Goal: Transaction & Acquisition: Purchase product/service

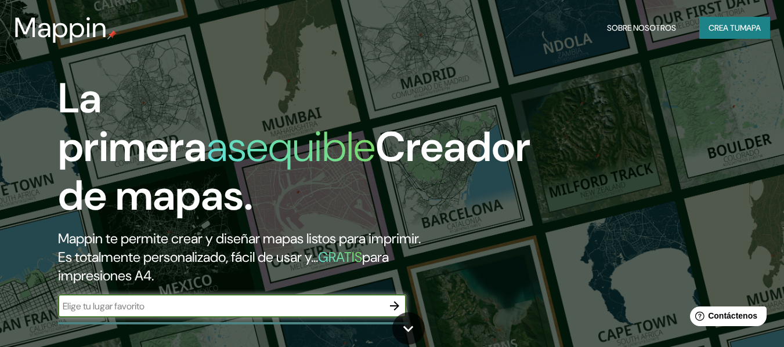
click at [388, 302] on icon "button" at bounding box center [394, 306] width 14 height 14
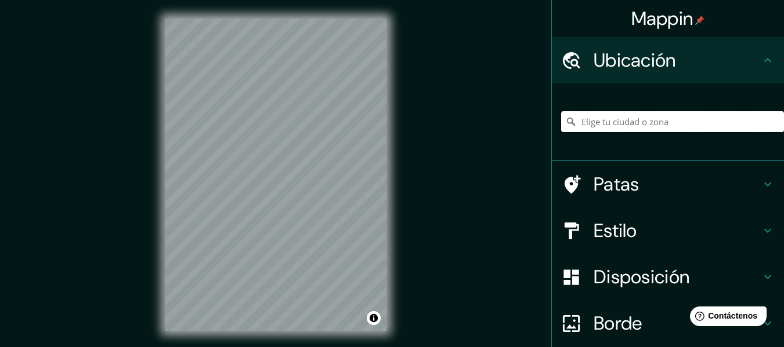
click at [622, 130] on input "Elige tu ciudad o zona" at bounding box center [672, 121] width 223 height 21
click at [633, 123] on input "Elige tu ciudad o zona" at bounding box center [672, 121] width 223 height 21
click at [575, 119] on input "Elige tu ciudad o zona" at bounding box center [672, 121] width 223 height 21
paste input "Ca. [STREET_ADDRESS][PERSON_NAME]"
type input "[GEOGRAPHIC_DATA], [GEOGRAPHIC_DATA], 15074, [GEOGRAPHIC_DATA]"
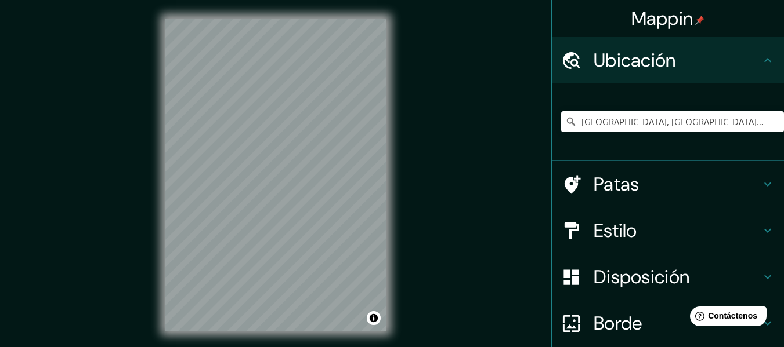
click at [725, 95] on div "[GEOGRAPHIC_DATA], [GEOGRAPHIC_DATA], 15074, [GEOGRAPHIC_DATA] [GEOGRAPHIC_DATA…" at bounding box center [672, 122] width 223 height 58
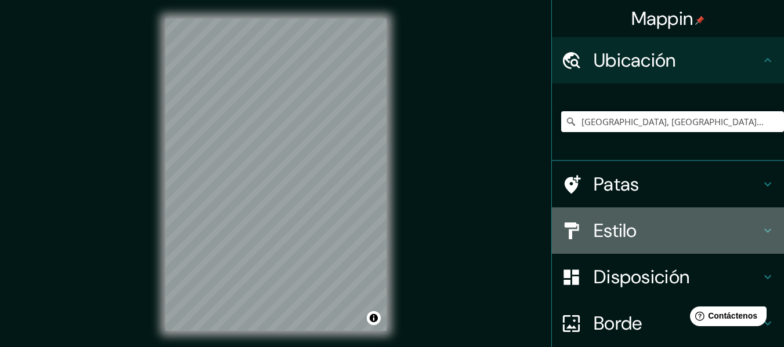
click at [640, 224] on h4 "Estilo" at bounding box center [676, 230] width 167 height 23
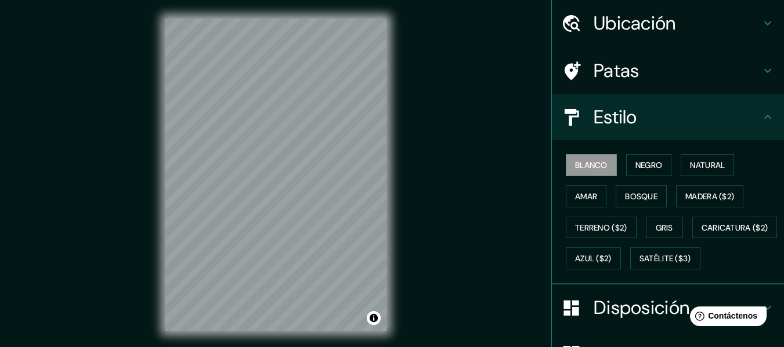
scroll to position [58, 0]
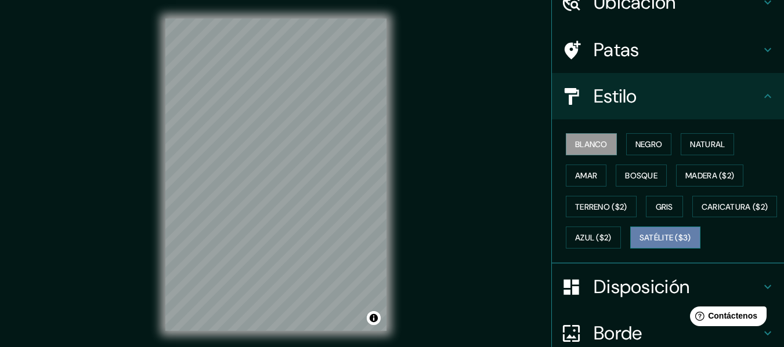
click at [639, 244] on font "Satélite ($3)" at bounding box center [665, 238] width 52 height 10
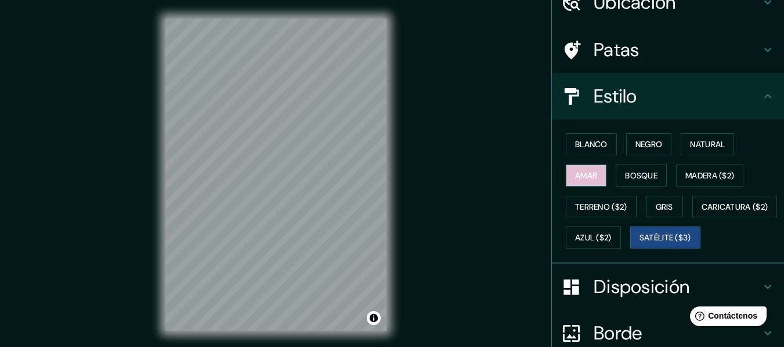
click at [587, 173] on font "Amar" at bounding box center [586, 176] width 22 height 10
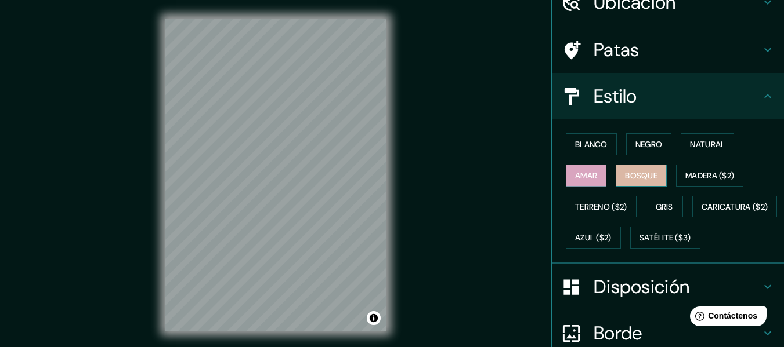
click at [625, 165] on button "Bosque" at bounding box center [640, 176] width 51 height 22
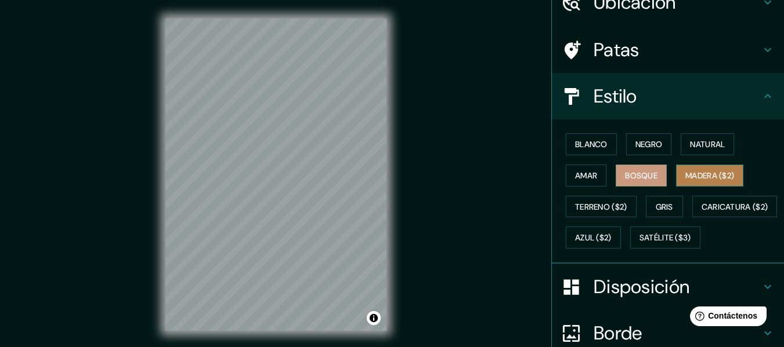
click at [688, 176] on font "Madera ($2)" at bounding box center [709, 176] width 49 height 10
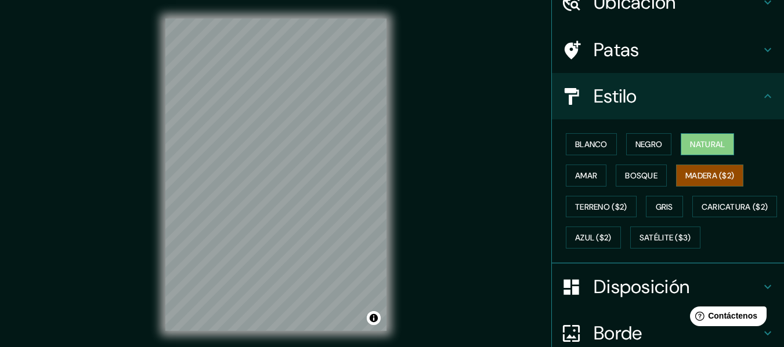
click at [708, 147] on font "Natural" at bounding box center [707, 144] width 35 height 10
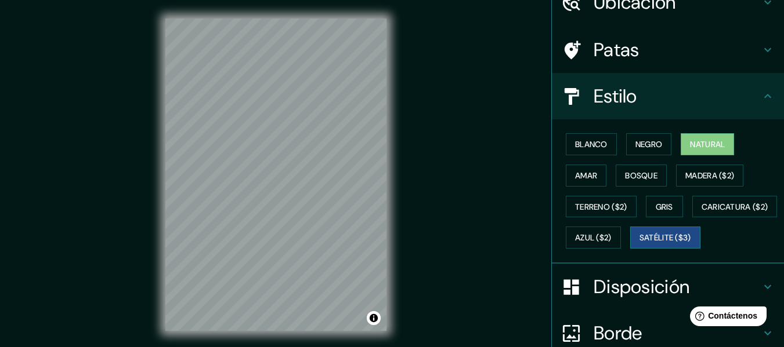
click at [639, 245] on font "Satélite ($3)" at bounding box center [665, 237] width 52 height 15
click at [580, 173] on font "Amar" at bounding box center [586, 176] width 22 height 10
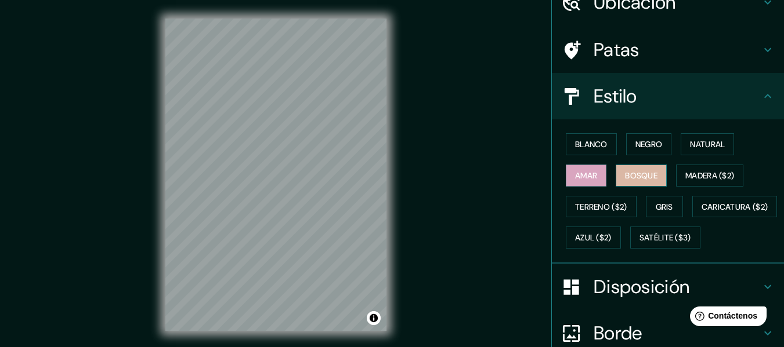
click at [625, 172] on font "Bosque" at bounding box center [641, 176] width 32 height 10
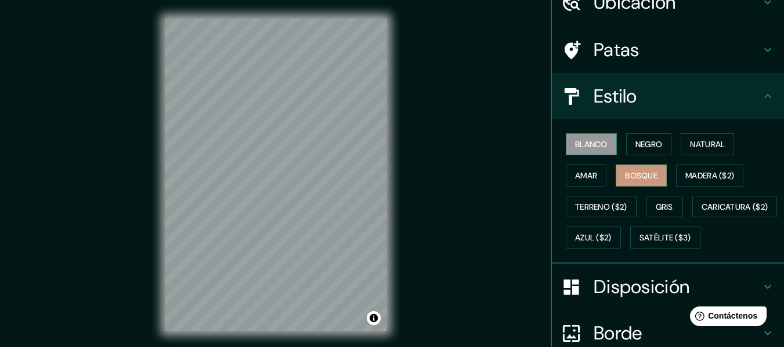
click at [596, 147] on font "Blanco" at bounding box center [591, 144] width 32 height 10
click at [635, 145] on font "Negro" at bounding box center [648, 144] width 27 height 10
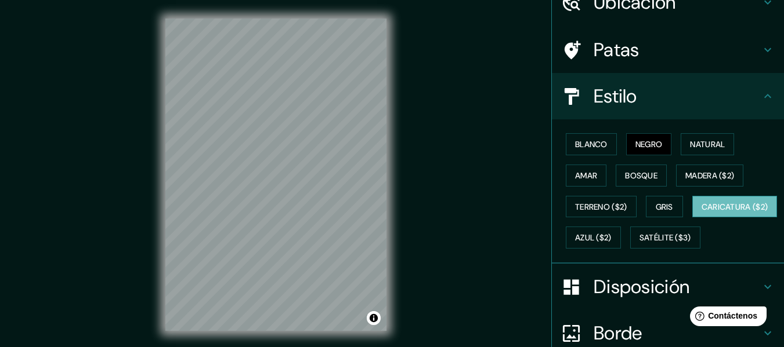
click at [701, 212] on font "Caricatura ($2)" at bounding box center [734, 207] width 67 height 10
click at [639, 244] on font "Satélite ($3)" at bounding box center [665, 238] width 52 height 10
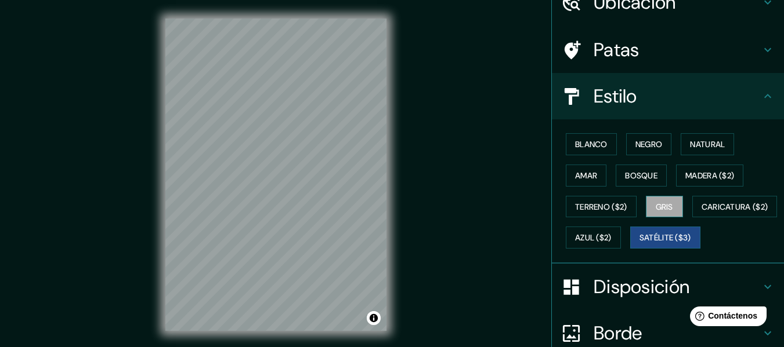
click at [663, 211] on font "Gris" at bounding box center [663, 207] width 17 height 10
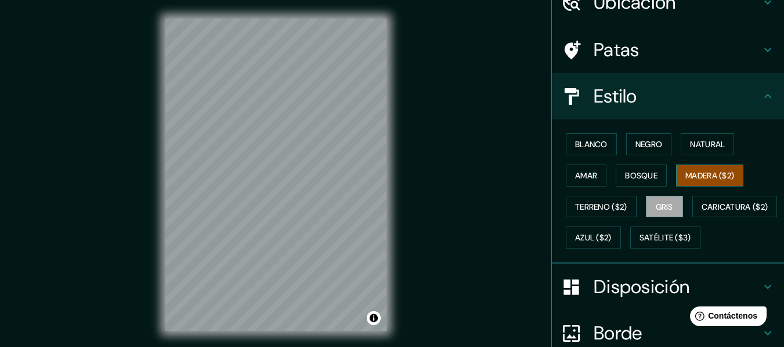
click at [699, 181] on font "Madera ($2)" at bounding box center [709, 175] width 49 height 15
click at [641, 180] on font "Bosque" at bounding box center [641, 176] width 32 height 10
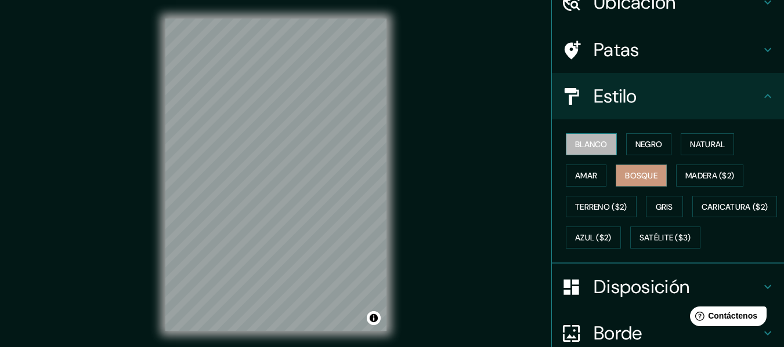
click at [605, 147] on button "Blanco" at bounding box center [590, 144] width 51 height 22
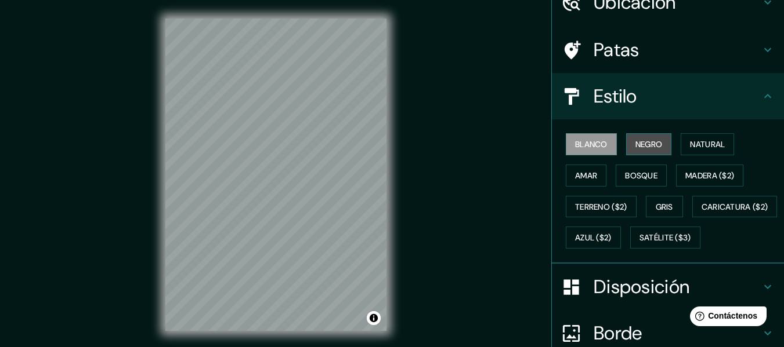
click at [644, 143] on font "Negro" at bounding box center [648, 144] width 27 height 10
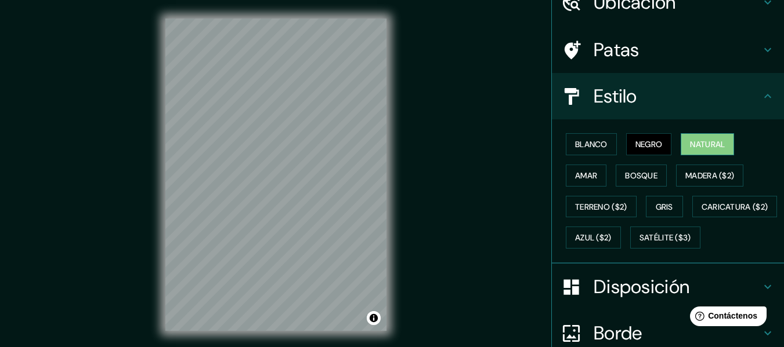
click at [694, 138] on font "Natural" at bounding box center [707, 144] width 35 height 15
click at [565, 166] on button "Amar" at bounding box center [585, 176] width 41 height 22
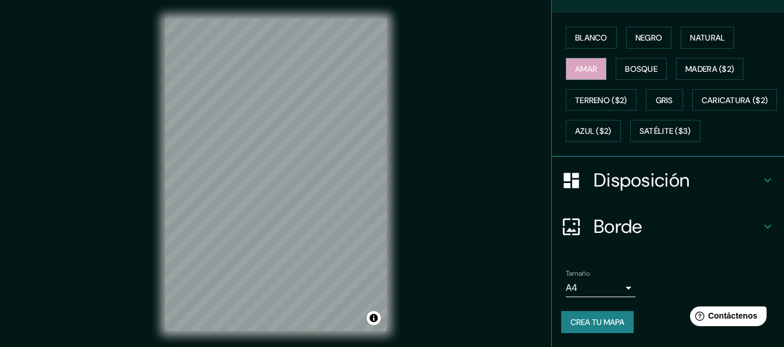
click at [619, 193] on font "Disposición" at bounding box center [641, 180] width 96 height 24
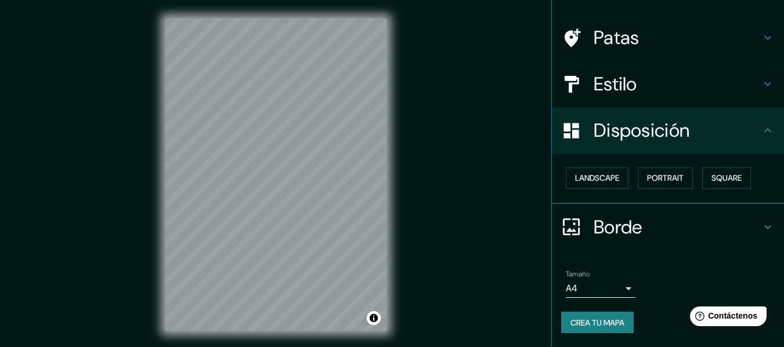
scroll to position [71, 0]
click at [642, 178] on font "Retrato" at bounding box center [649, 178] width 34 height 10
click at [565, 177] on button "Paisaje" at bounding box center [589, 178] width 48 height 22
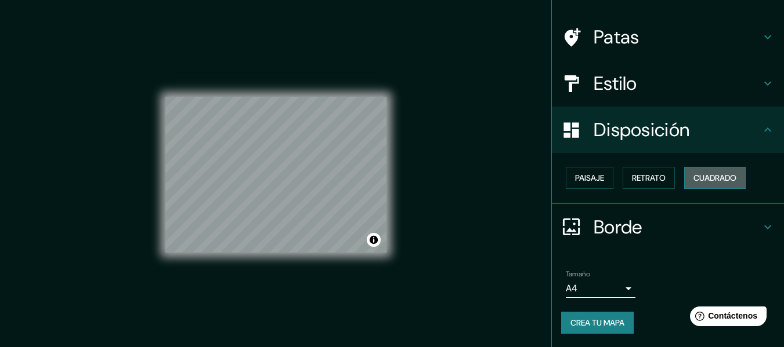
click at [703, 179] on font "Cuadrado" at bounding box center [714, 178] width 43 height 10
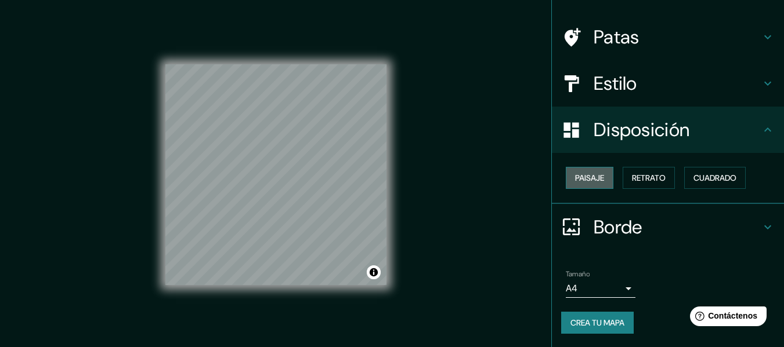
click at [582, 182] on font "Paisaje" at bounding box center [589, 178] width 29 height 10
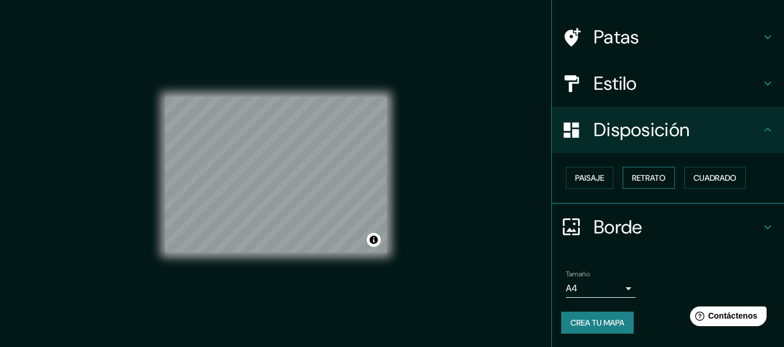
click at [641, 182] on font "Retrato" at bounding box center [649, 178] width 34 height 10
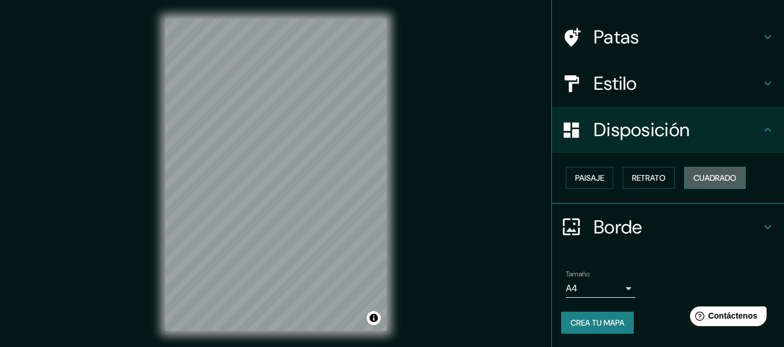
click at [693, 180] on font "Cuadrado" at bounding box center [714, 178] width 43 height 10
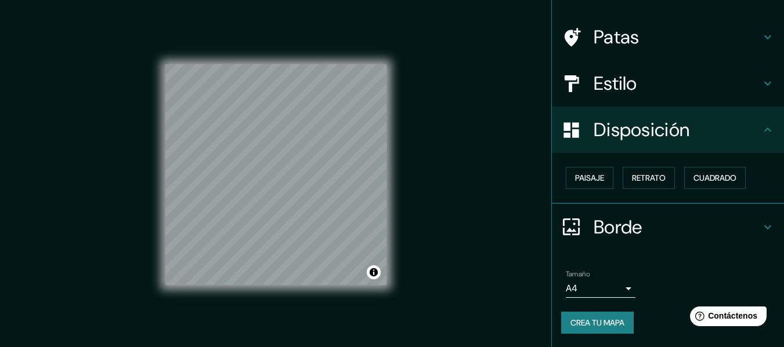
scroll to position [21, 0]
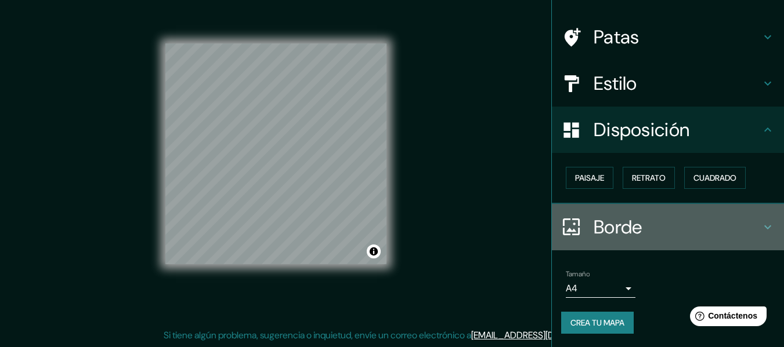
click at [652, 229] on h4 "Borde" at bounding box center [676, 227] width 167 height 23
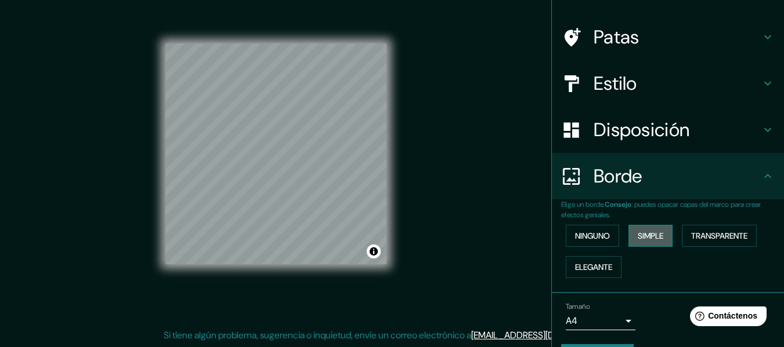
click at [655, 237] on font "Simple" at bounding box center [650, 236] width 26 height 10
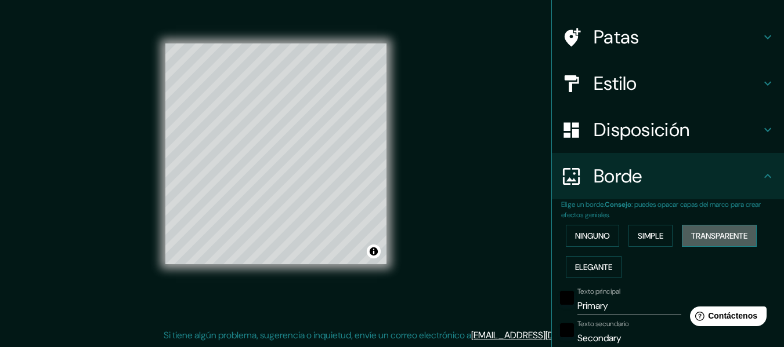
click at [719, 236] on font "Transparente" at bounding box center [719, 236] width 56 height 10
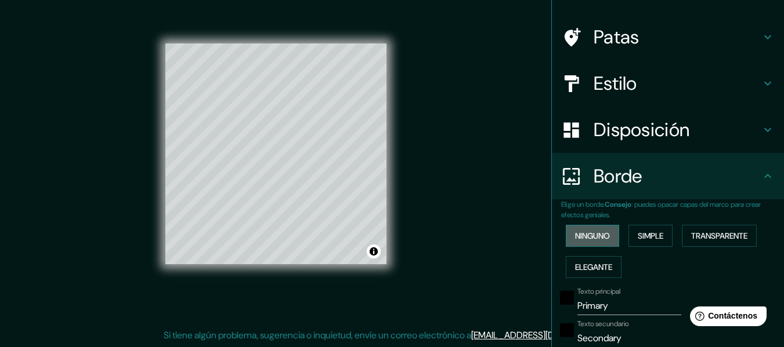
click at [575, 238] on font "Ninguno" at bounding box center [592, 236] width 35 height 10
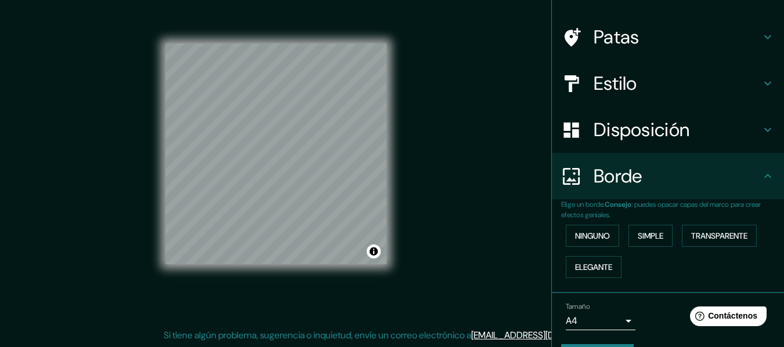
click at [587, 278] on div "Ninguno Simple Transparente Elegante" at bounding box center [672, 251] width 223 height 63
click at [591, 274] on font "Elegante" at bounding box center [593, 267] width 37 height 15
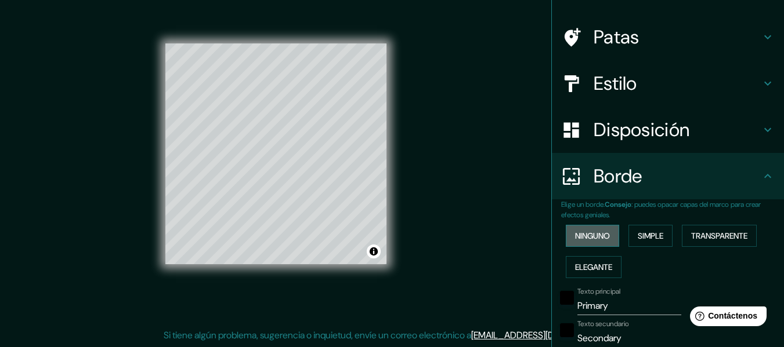
click at [597, 242] on font "Ninguno" at bounding box center [592, 236] width 35 height 15
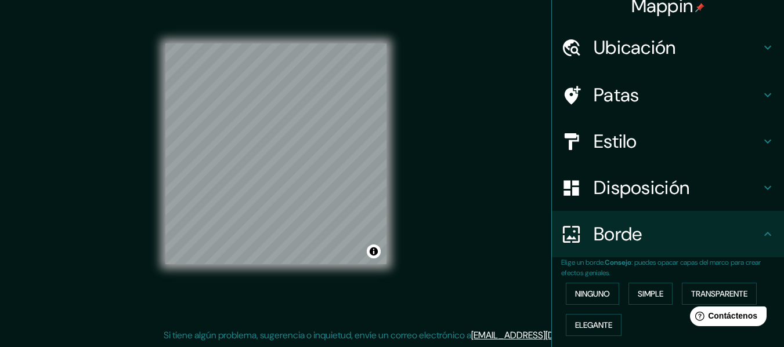
scroll to position [0, 0]
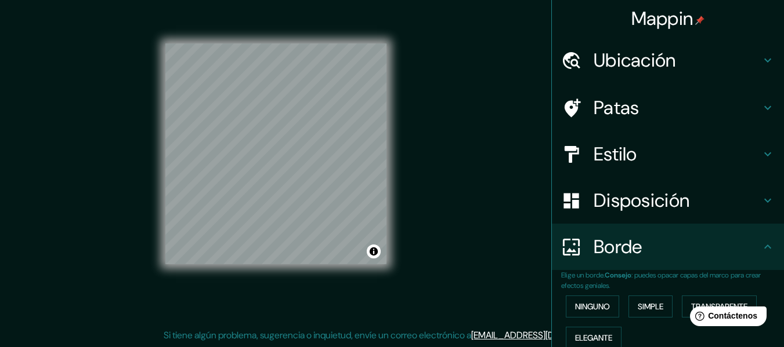
click at [562, 107] on icon at bounding box center [571, 108] width 20 height 20
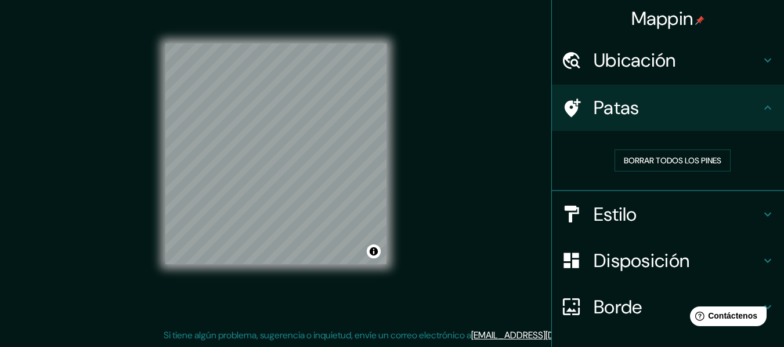
click at [608, 60] on font "Ubicación" at bounding box center [634, 60] width 82 height 24
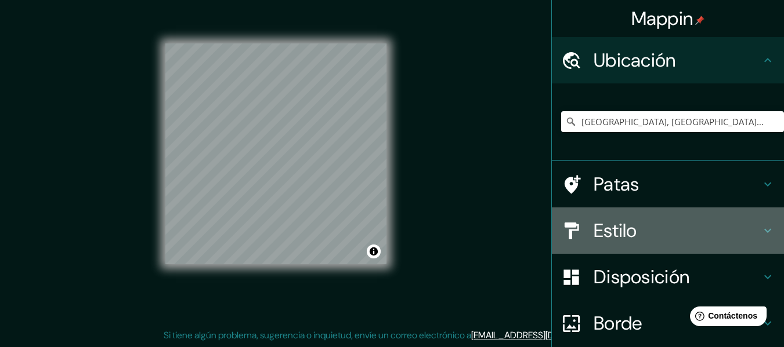
click at [608, 244] on div "Estilo" at bounding box center [668, 231] width 232 height 46
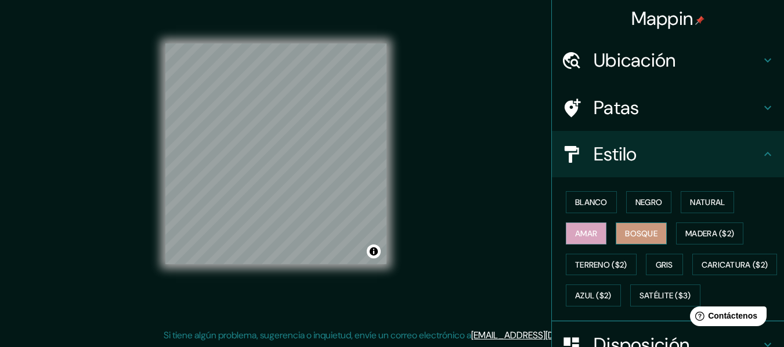
click at [637, 233] on font "Bosque" at bounding box center [641, 234] width 32 height 10
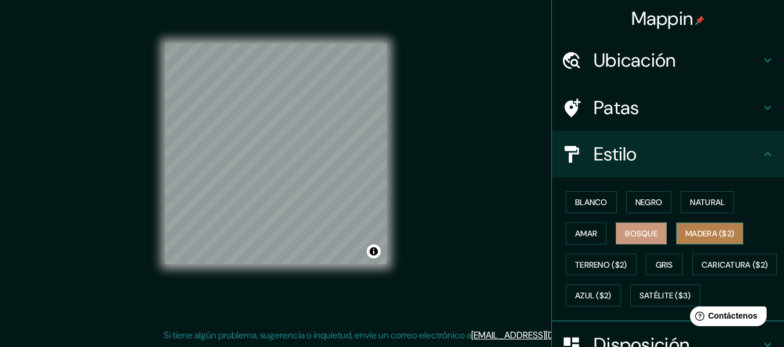
click at [676, 230] on button "Madera ($2)" at bounding box center [709, 234] width 67 height 22
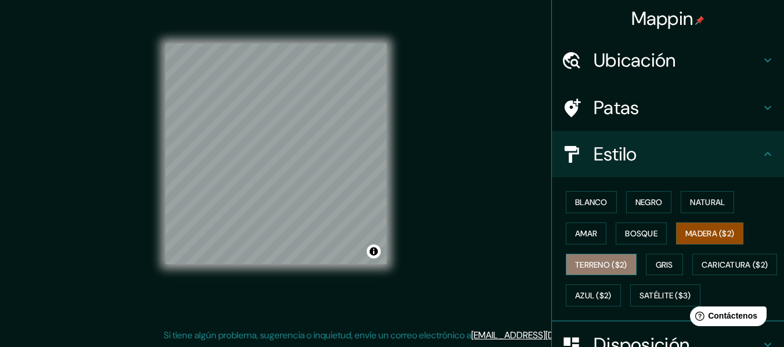
click at [603, 258] on font "Terreno ($2)" at bounding box center [601, 264] width 52 height 15
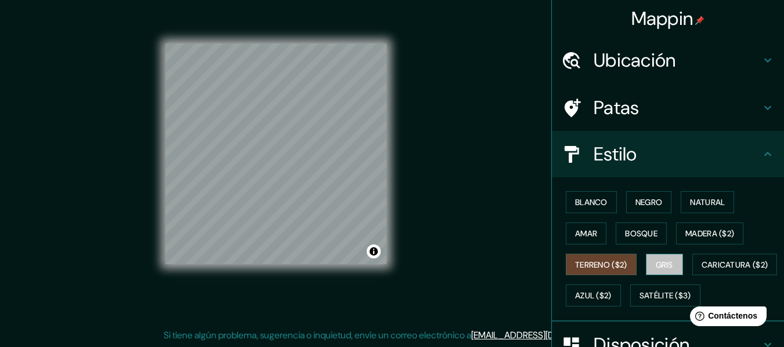
click at [664, 263] on font "Gris" at bounding box center [663, 265] width 17 height 10
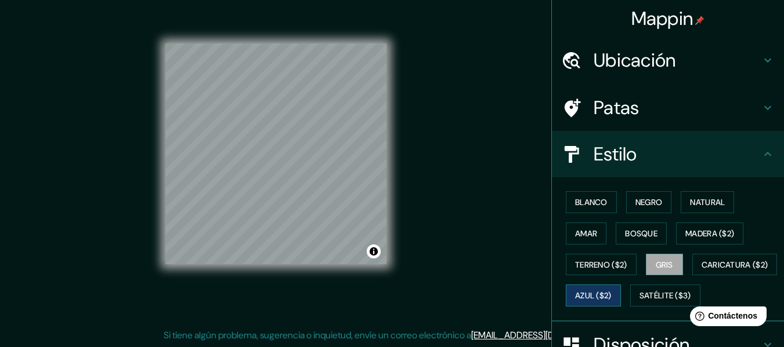
click at [611, 295] on font "Azul ($2)" at bounding box center [593, 296] width 37 height 10
